Goal: Information Seeking & Learning: Learn about a topic

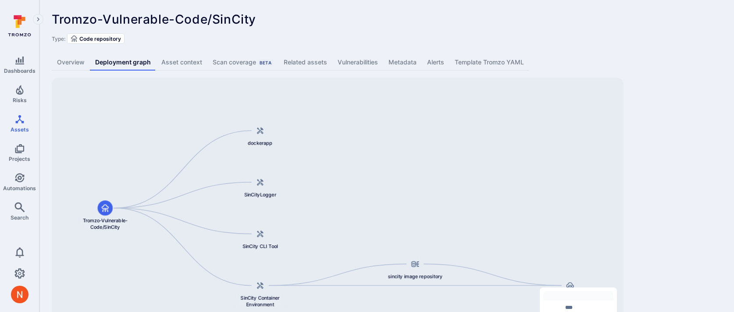
scroll to position [54, 0]
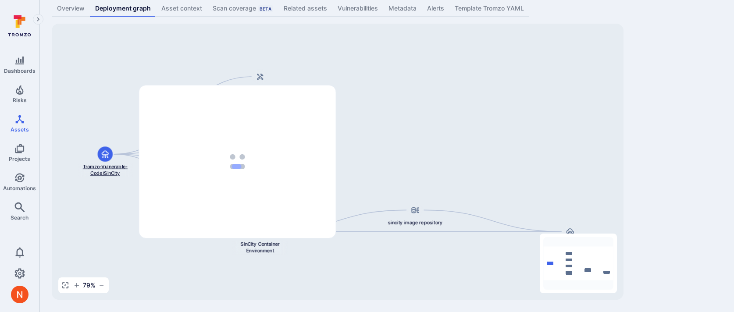
click at [102, 166] on span "Tromzo-Vulnerable-Code/SinCity" at bounding box center [105, 170] width 55 height 14
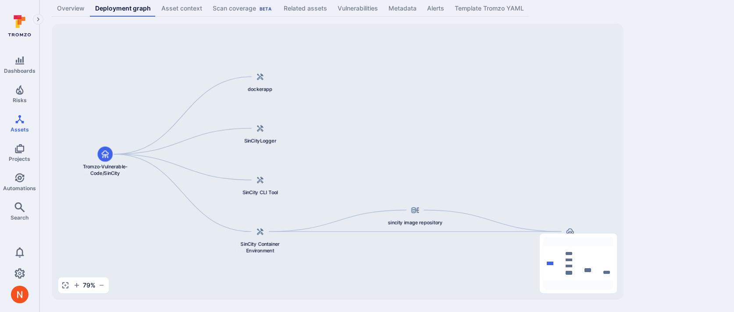
click at [82, 7] on link "Overview" at bounding box center [71, 8] width 38 height 16
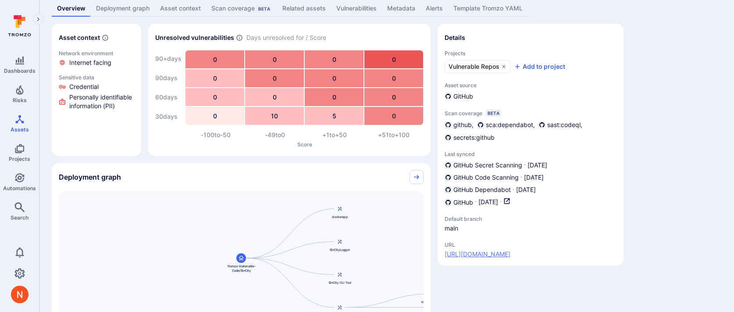
click at [510, 253] on link "https://github.com/Tromzo-Vulnerable-Code/SinCity" at bounding box center [477, 254] width 66 height 9
click at [131, 8] on link "Deployment graph" at bounding box center [123, 8] width 64 height 16
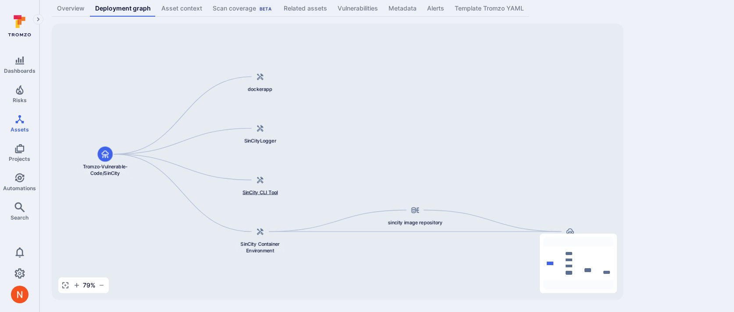
click at [263, 182] on icon at bounding box center [260, 180] width 8 height 8
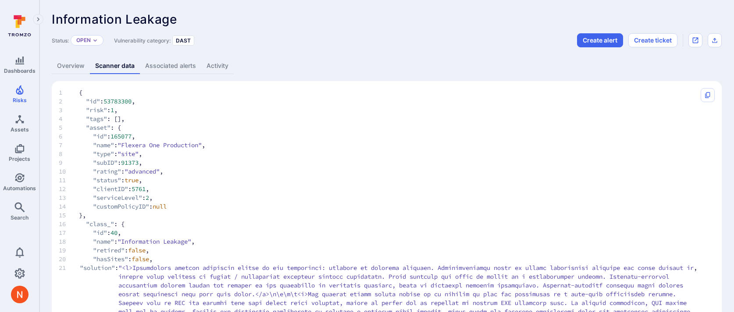
scroll to position [668, 0]
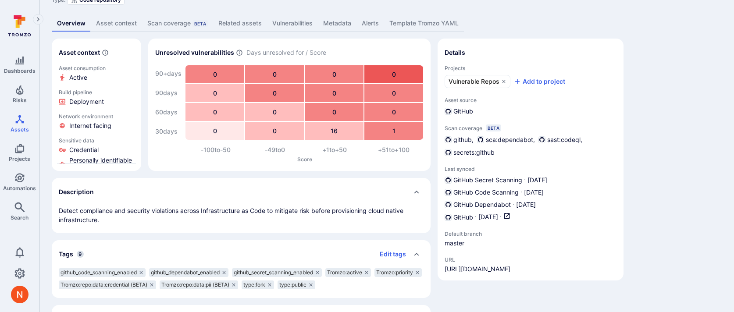
scroll to position [87, 0]
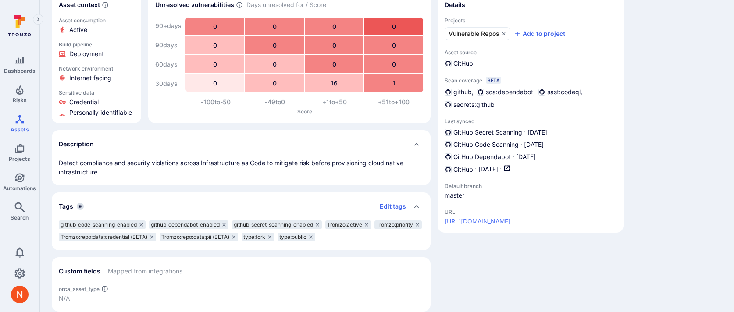
click at [510, 219] on link "https://github.com/Tromzo-Vulnerable-Code/terrascan" at bounding box center [477, 221] width 66 height 9
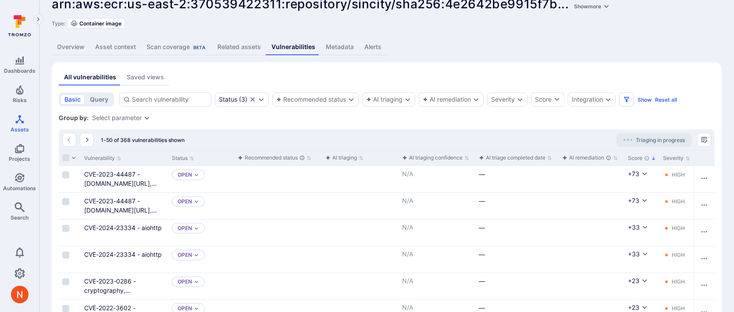
scroll to position [15, 0]
click at [68, 53] on link "Overview" at bounding box center [71, 47] width 38 height 16
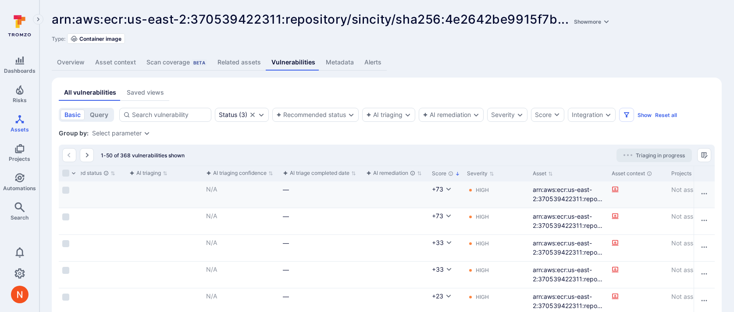
scroll to position [0, 198]
click at [88, 63] on link "Overview" at bounding box center [71, 62] width 38 height 16
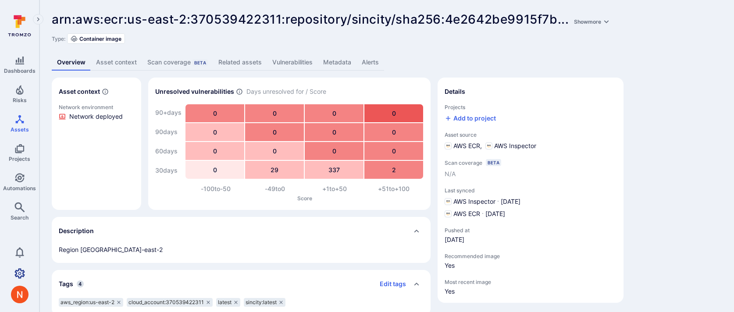
click at [21, 273] on icon "Settings" at bounding box center [19, 273] width 11 height 11
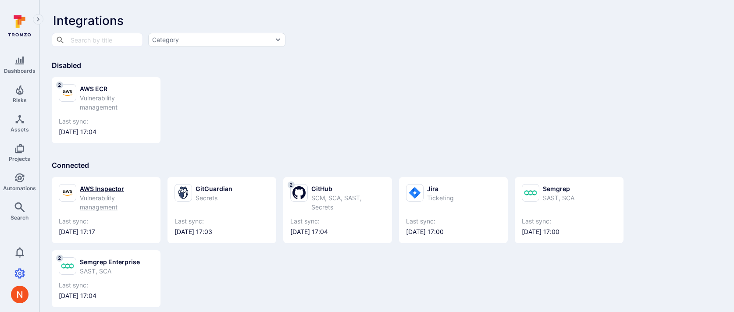
click at [97, 191] on div "AWS Inspector" at bounding box center [117, 188] width 74 height 9
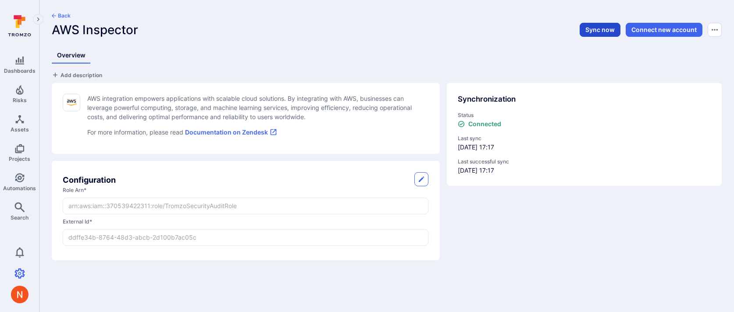
click at [614, 29] on button "Sync now" at bounding box center [599, 30] width 41 height 14
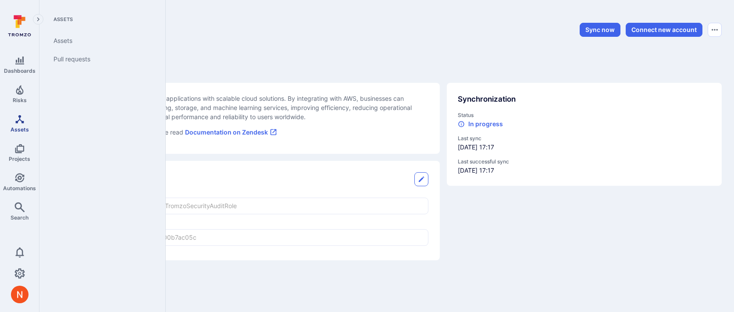
click at [18, 124] on link "Assets" at bounding box center [19, 123] width 39 height 26
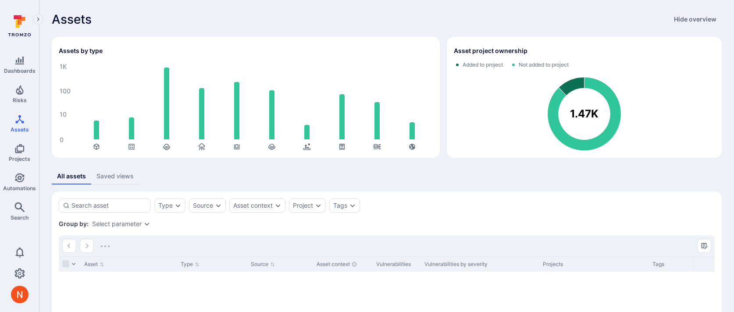
click at [103, 214] on section "Type Source Asset context Project Tags Save view Group by: Select parameter Ass…" at bounding box center [387, 302] width 670 height 221
click at [103, 209] on input at bounding box center [108, 205] width 75 height 9
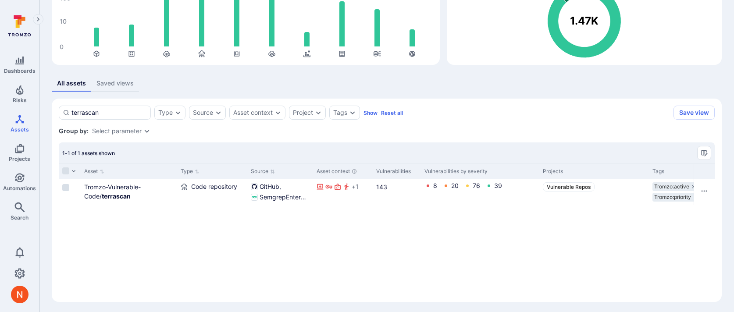
scroll to position [95, 0]
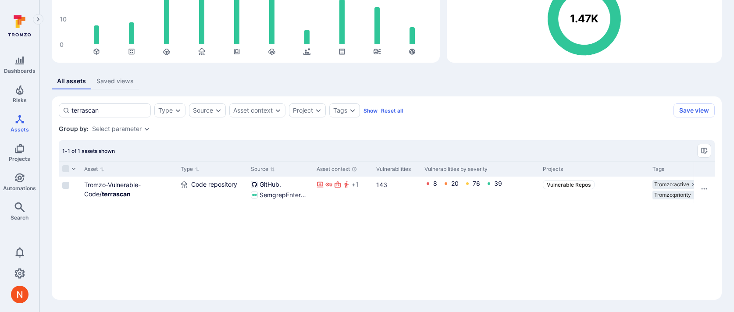
type input "terrascan"
click at [437, 80] on div "All assets Saved views" at bounding box center [387, 81] width 670 height 16
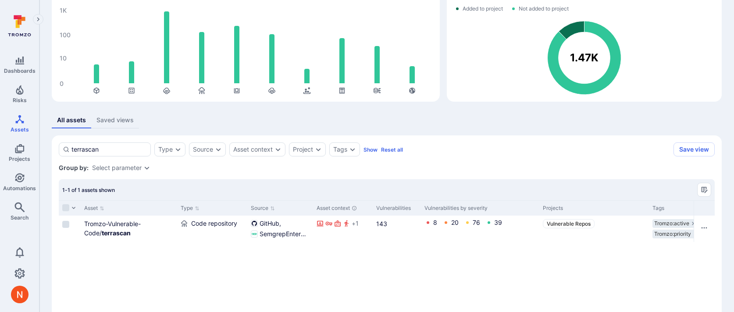
scroll to position [59, 0]
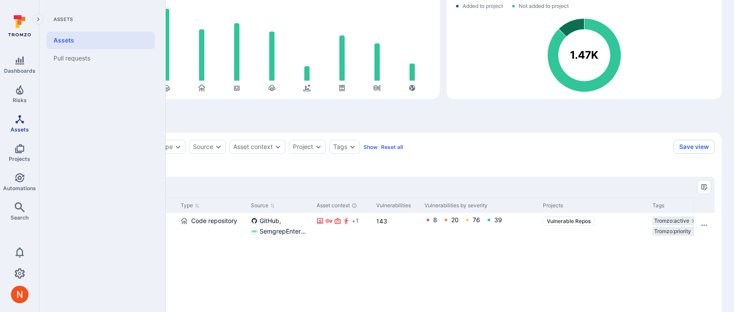
click at [23, 121] on icon "Assets" at bounding box center [19, 119] width 8 height 8
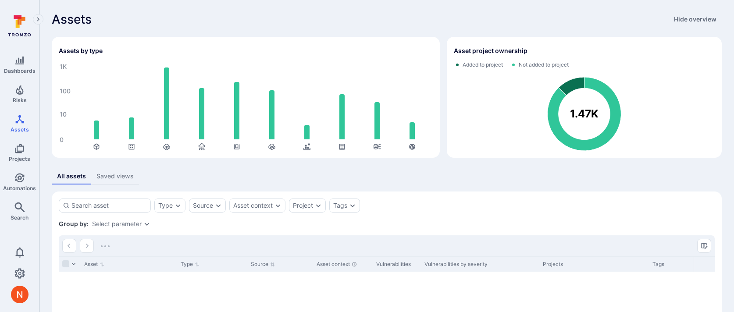
scroll to position [72, 0]
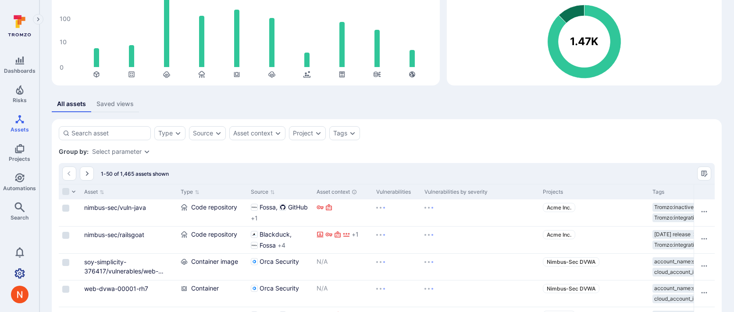
click at [20, 266] on link "Settings" at bounding box center [19, 274] width 39 height 18
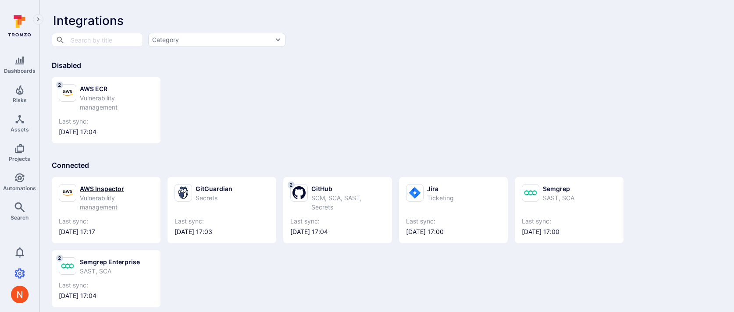
click at [111, 202] on div "Vulnerability management" at bounding box center [117, 202] width 74 height 18
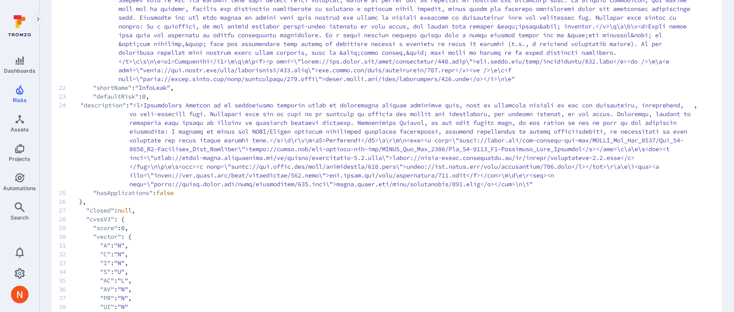
scroll to position [382, 0]
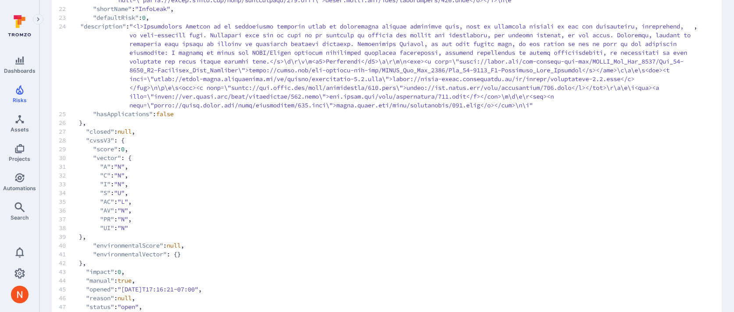
click at [340, 188] on span "33 "I" : "N" ," at bounding box center [378, 184] width 638 height 9
